Goal: Transaction & Acquisition: Purchase product/service

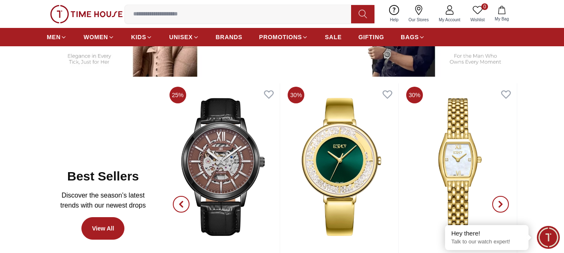
scroll to position [368, 0]
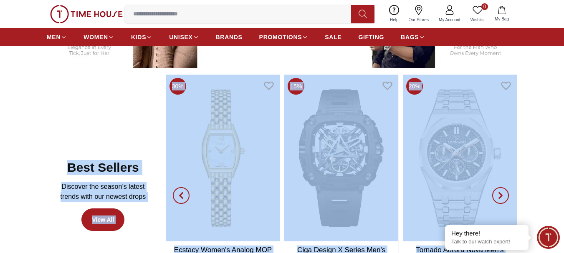
drag, startPoint x: 14, startPoint y: 129, endPoint x: 517, endPoint y: 150, distance: 504.1
click at [514, 151] on section "Best Sellers Discover the season’s latest trends with our newest drops View All…" at bounding box center [282, 196] width 564 height 242
click at [535, 126] on section "Best Sellers Discover the season’s latest trends with our newest drops View All…" at bounding box center [282, 196] width 564 height 242
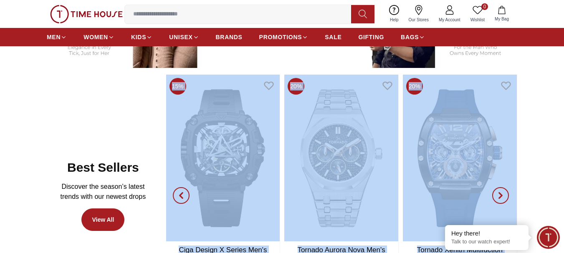
drag, startPoint x: 555, startPoint y: 143, endPoint x: 489, endPoint y: 122, distance: 69.7
click at [489, 122] on section "Best Sellers Discover the season’s latest trends with our newest drops View All…" at bounding box center [282, 196] width 564 height 242
click at [549, 127] on section "Best Sellers Discover the season’s latest trends with our newest drops View All…" at bounding box center [282, 196] width 564 height 242
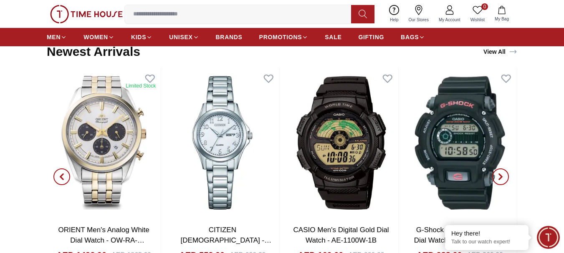
scroll to position [842, 0]
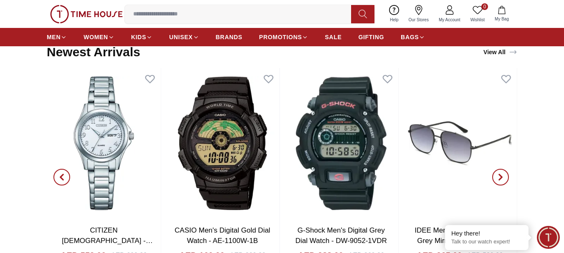
click at [504, 179] on span "button" at bounding box center [500, 177] width 17 height 17
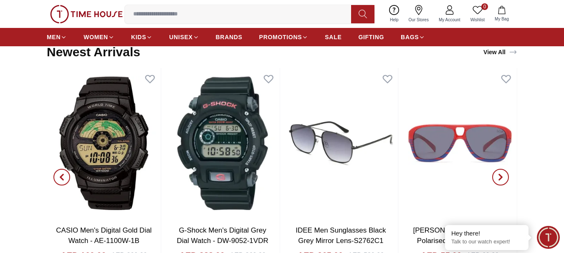
click at [504, 179] on span "button" at bounding box center [500, 177] width 17 height 17
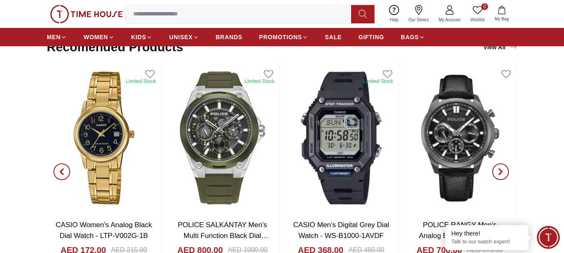
scroll to position [1288, 0]
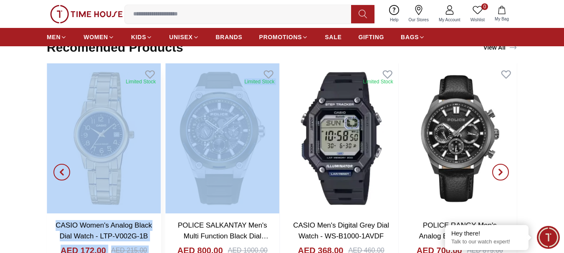
drag, startPoint x: 550, startPoint y: 131, endPoint x: 122, endPoint y: 102, distance: 428.6
click at [122, 102] on section "Recomended Products View All CASIO Men's Analog Black Dial Watch - MTP-1374D-1A…" at bounding box center [282, 157] width 564 height 251
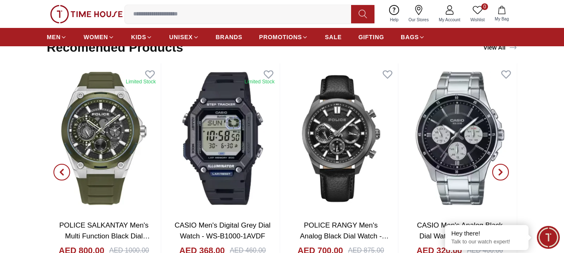
click at [518, 129] on section "Recomended Products View All Limited Stock CASIO Women's Analog Black Dial Watc…" at bounding box center [282, 157] width 564 height 251
click at [57, 168] on span "button" at bounding box center [61, 172] width 17 height 17
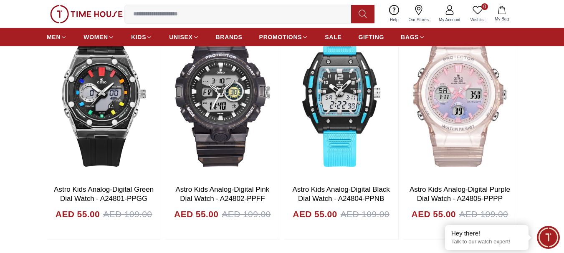
scroll to position [1868, 0]
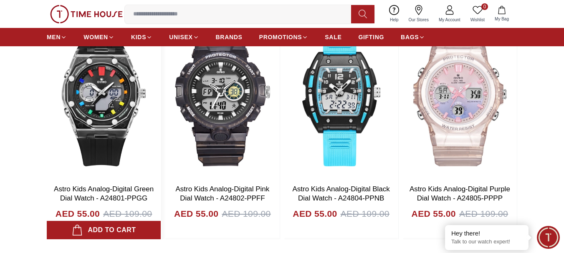
click at [124, 98] on img at bounding box center [104, 97] width 114 height 167
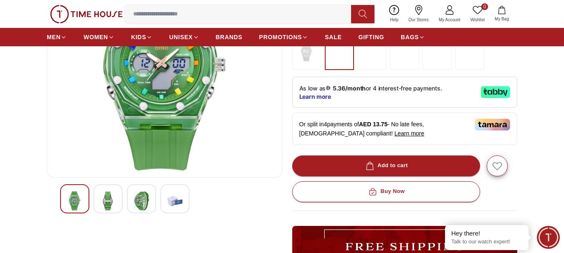
scroll to position [125, 0]
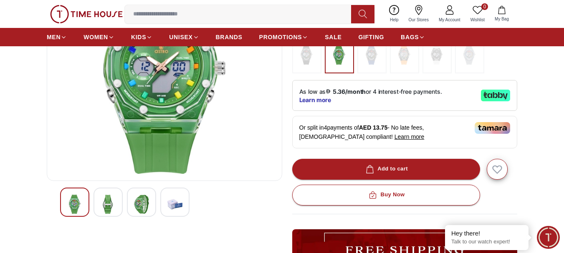
click at [183, 200] on div at bounding box center [174, 202] width 29 height 29
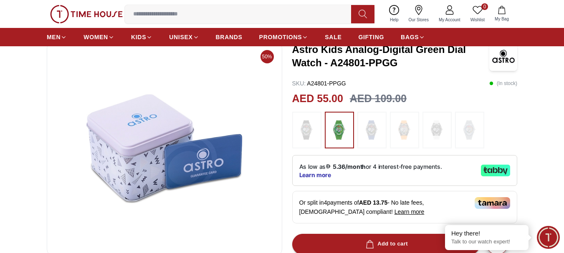
scroll to position [33, 0]
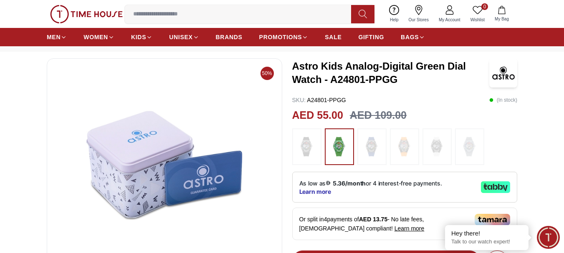
click at [360, 155] on div at bounding box center [371, 147] width 29 height 37
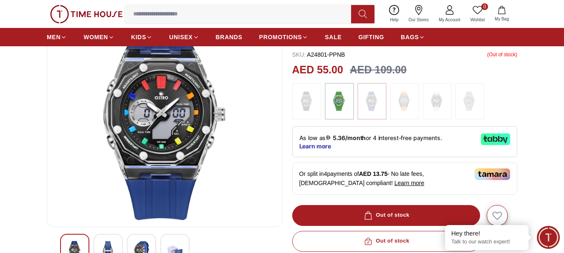
scroll to position [67, 0]
